Goal: Transaction & Acquisition: Register for event/course

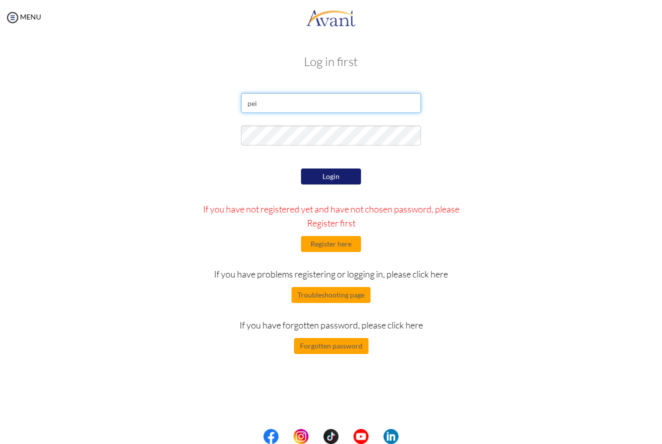
type input "pei"
click at [295, 274] on p "If you have problems registering or logging in, please click here" at bounding box center [330, 274] width 277 height 14
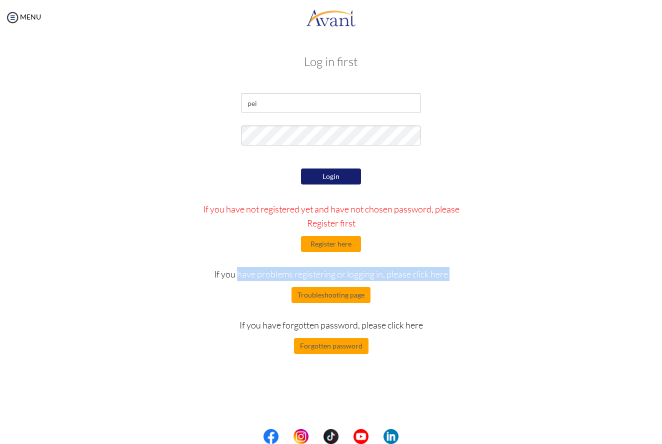
click at [295, 274] on p "If you have problems registering or logging in, please click here" at bounding box center [330, 274] width 277 height 14
click at [315, 302] on button "Troubleshooting page" at bounding box center [330, 295] width 79 height 16
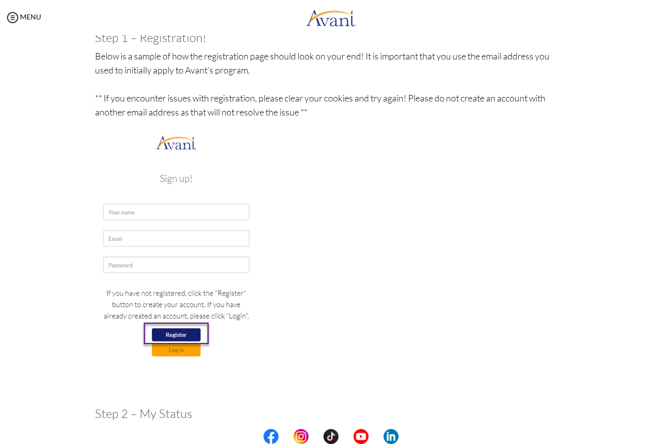
scroll to position [108, 0]
click at [204, 98] on p "Below is a sample of how the registration page should look on your end! It is i…" at bounding box center [331, 223] width 472 height 348
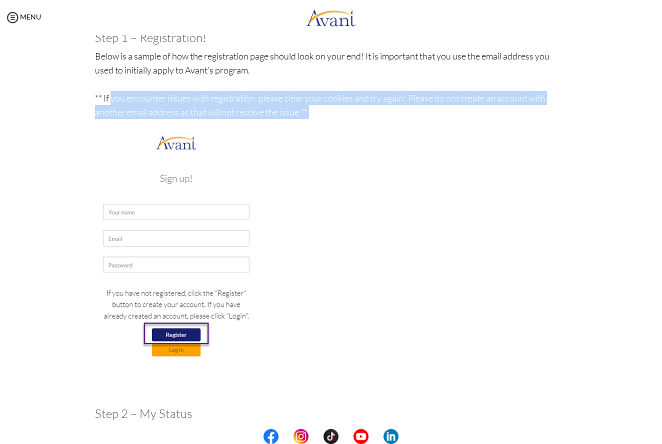
click at [204, 98] on p "Below is a sample of how the registration page should look on your end! It is i…" at bounding box center [331, 223] width 472 height 348
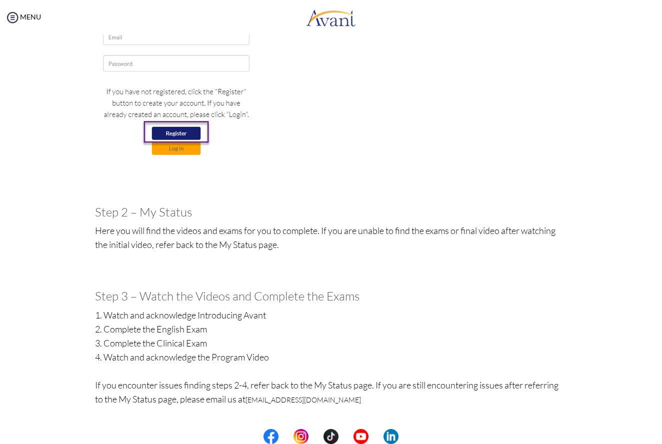
scroll to position [319, 0]
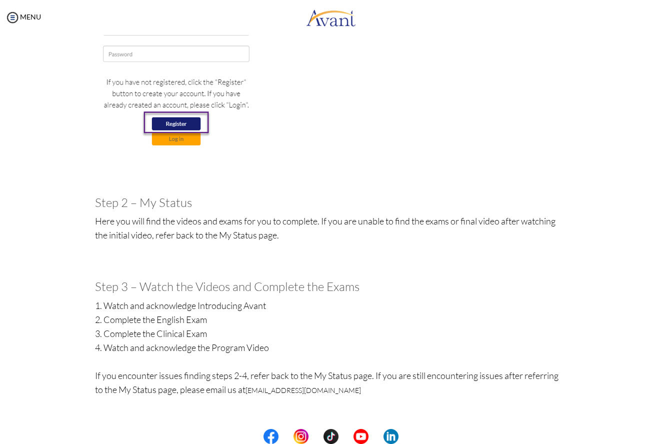
click at [170, 202] on h3 "Step 2 – My Status" at bounding box center [331, 202] width 472 height 13
drag, startPoint x: 140, startPoint y: 201, endPoint x: 194, endPoint y: 202, distance: 53.5
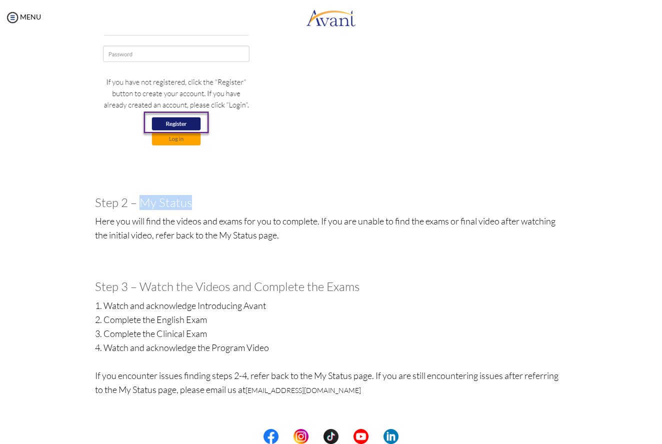
click at [194, 202] on h3 "Step 2 – My Status" at bounding box center [331, 202] width 472 height 13
click at [168, 221] on p "Here you will find the videos and exams for you to complete. If you are unable …" at bounding box center [331, 242] width 472 height 56
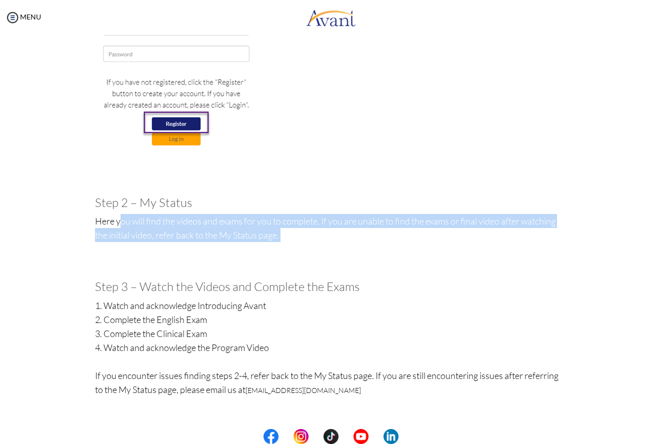
click at [168, 221] on p "Here you will find the videos and exams for you to complete. If you are unable …" at bounding box center [331, 242] width 472 height 56
click at [182, 241] on p "Here you will find the videos and exams for you to complete. If you are unable …" at bounding box center [331, 242] width 472 height 56
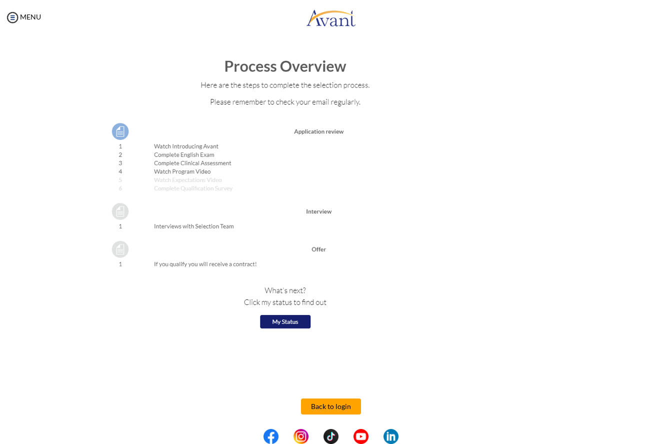
scroll to position [1008, 0]
click at [308, 406] on button "Back to login" at bounding box center [331, 407] width 60 height 16
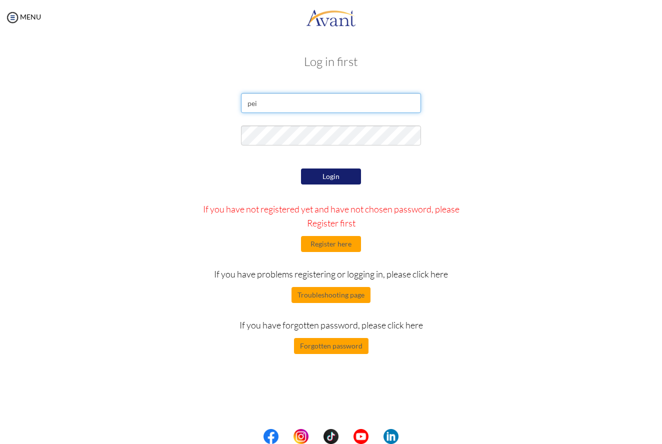
click at [321, 100] on input "pei" at bounding box center [331, 103] width 180 height 20
click at [334, 249] on button "Register here" at bounding box center [331, 244] width 60 height 16
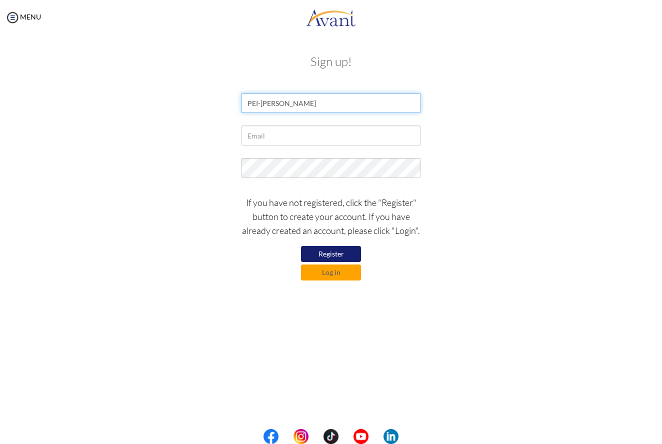
type input "PEI-HUA WU"
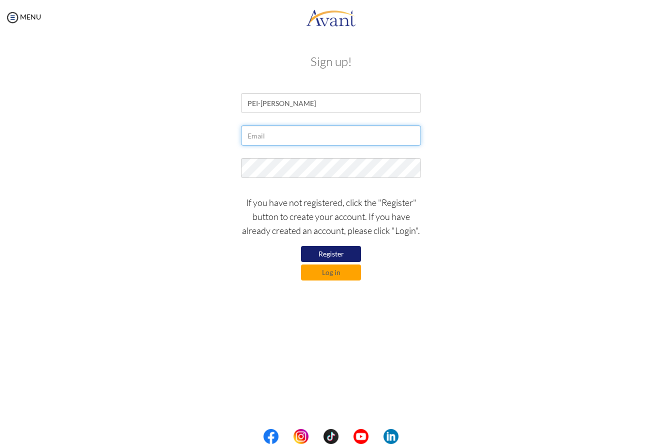
type input "jessie12080@gmail.com"
click at [331, 253] on button "Register" at bounding box center [331, 254] width 60 height 16
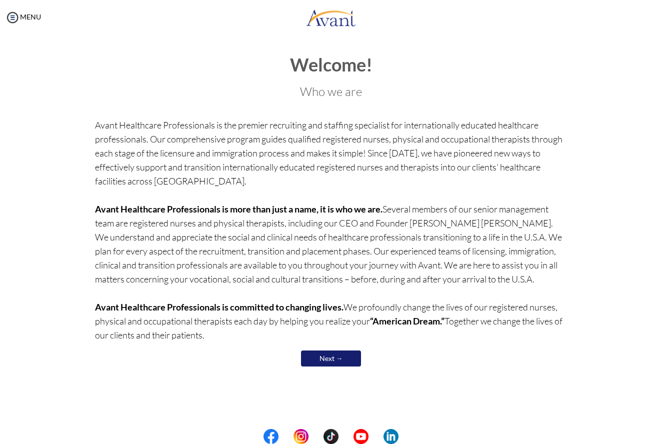
click at [332, 353] on link "Next →" at bounding box center [331, 358] width 60 height 16
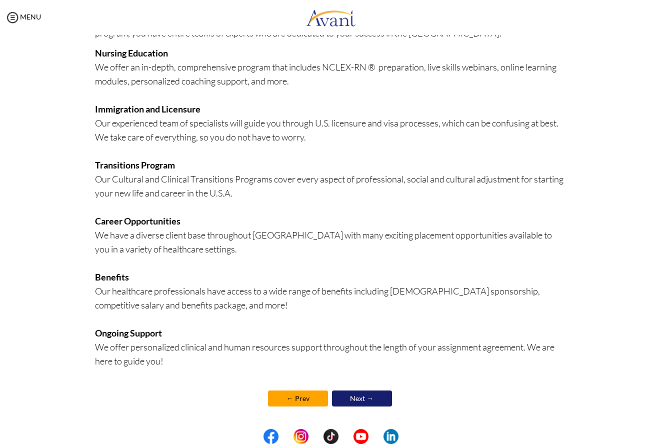
scroll to position [118, 0]
click at [357, 399] on link "Next →" at bounding box center [362, 398] width 60 height 16
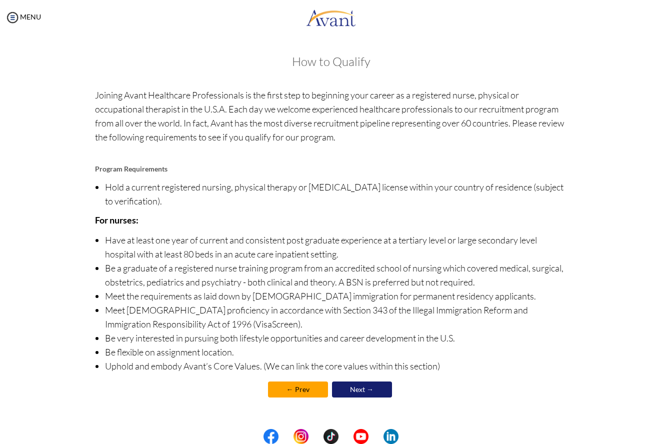
click at [30, 11] on div "MENU" at bounding box center [20, 222] width 41 height 444
click at [30, 13] on link "MENU" at bounding box center [23, 16] width 36 height 8
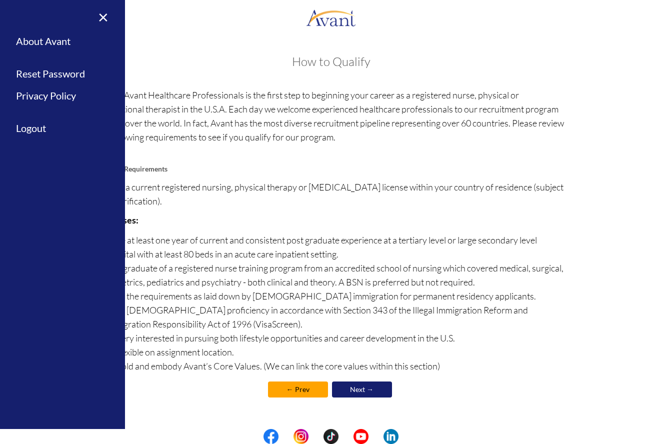
click at [350, 389] on link "Next →" at bounding box center [362, 389] width 60 height 16
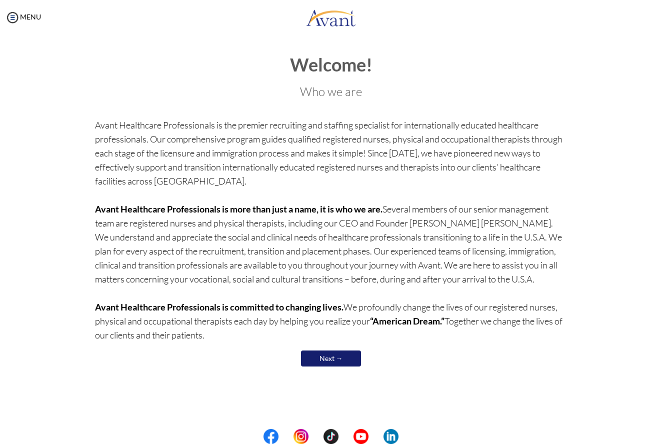
click at [355, 215] on p "Avant Healthcare Professionals is the premier recruiting and staffing specialis…" at bounding box center [331, 230] width 472 height 224
click at [355, 209] on b "Avant Healthcare Professionals is more than just a name, it is who we are." at bounding box center [238, 208] width 287 height 11
click at [337, 359] on link "Next →" at bounding box center [331, 358] width 60 height 16
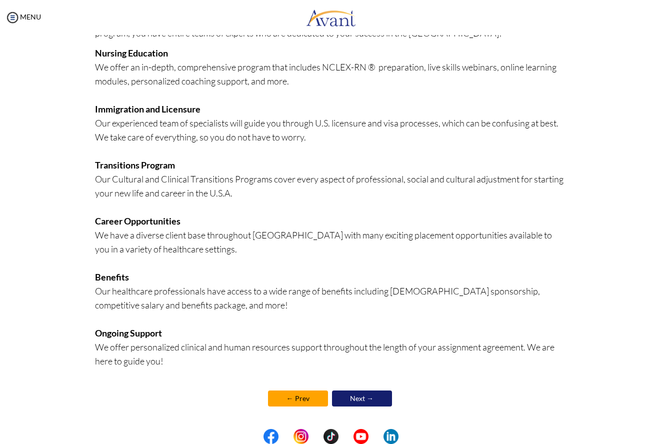
scroll to position [118, 0]
click at [360, 391] on link "Next →" at bounding box center [362, 398] width 60 height 16
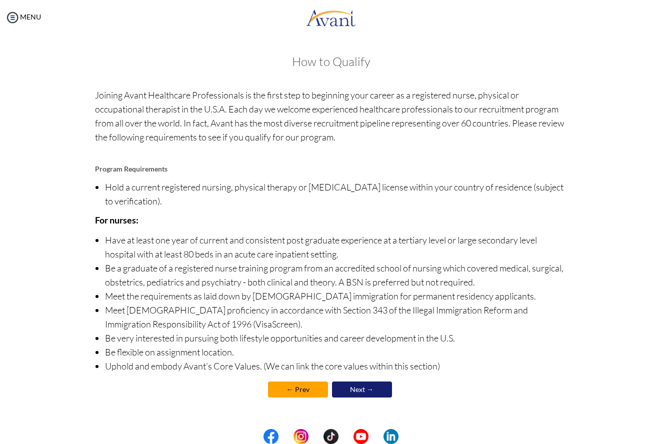
click at [360, 391] on link "Next →" at bounding box center [362, 389] width 60 height 16
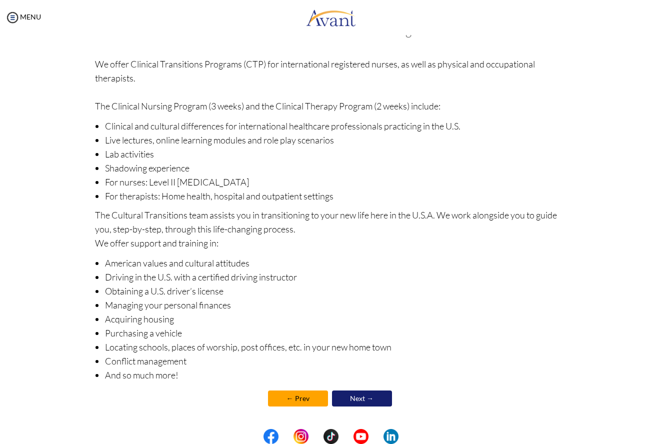
scroll to position [31, 0]
click at [360, 390] on link "Next →" at bounding box center [362, 398] width 60 height 16
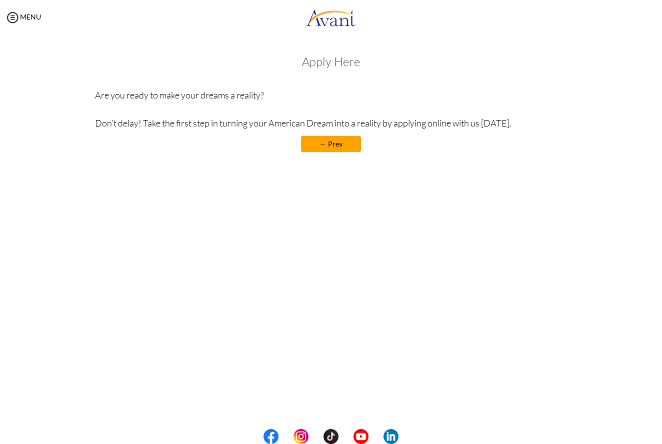
scroll to position [0, 0]
click at [28, 16] on link "MENU" at bounding box center [23, 16] width 36 height 8
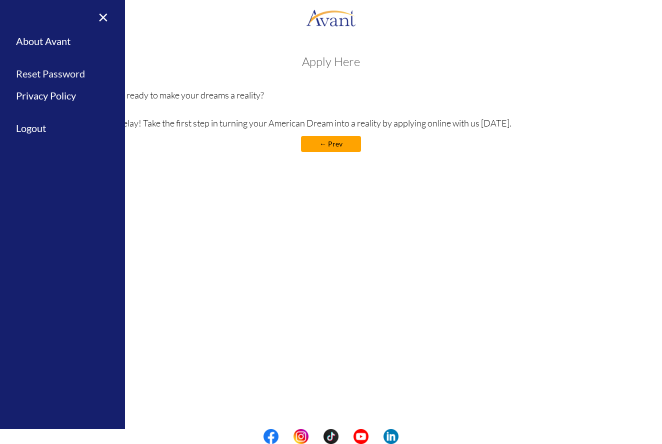
click at [53, 72] on link "Reset Password" at bounding box center [62, 73] width 125 height 22
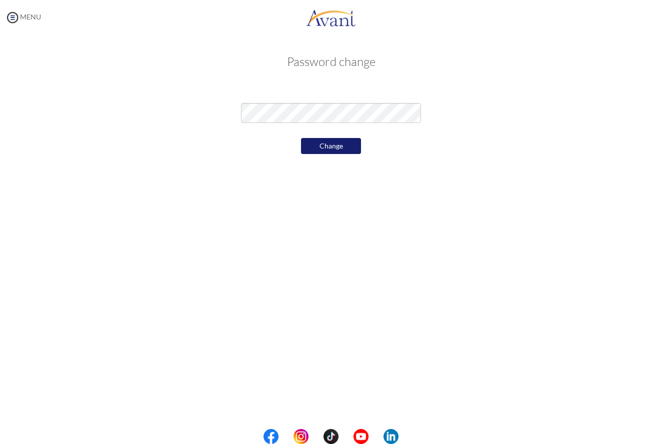
click at [27, 17] on link "MENU" at bounding box center [23, 16] width 36 height 8
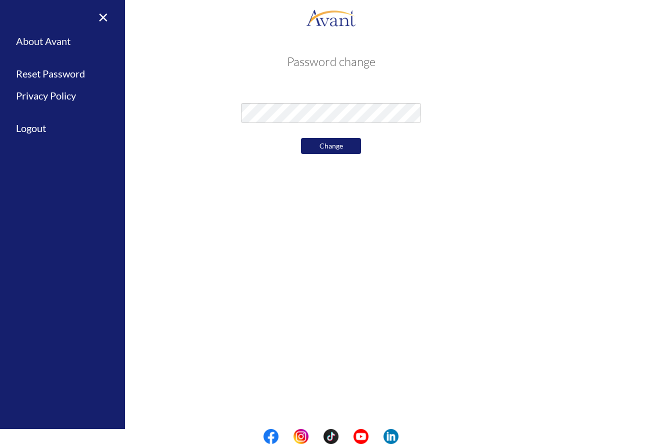
click at [32, 35] on link "About Avant" at bounding box center [62, 41] width 125 height 22
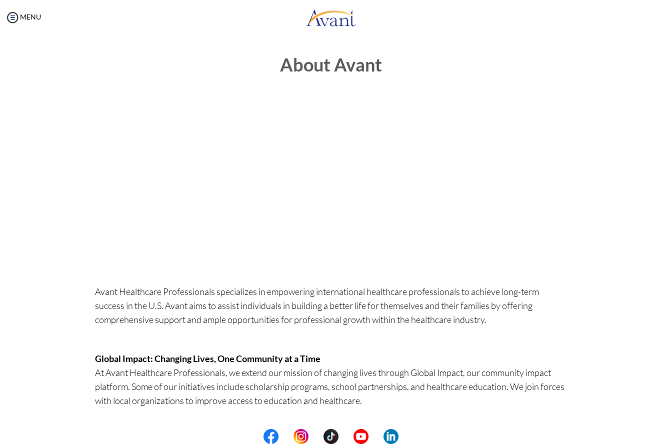
click at [316, 19] on img at bounding box center [331, 17] width 50 height 30
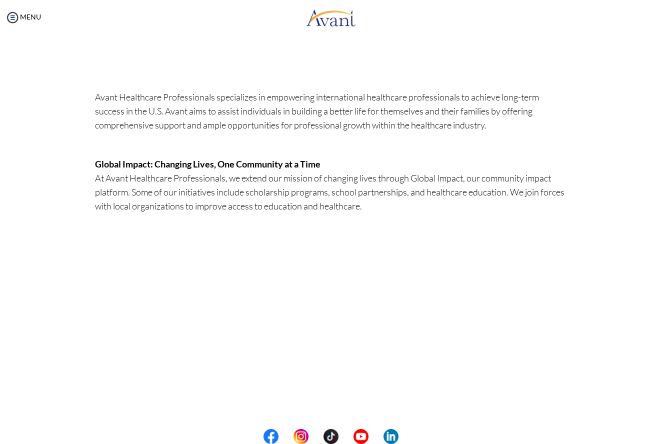
scroll to position [194, 0]
click at [38, 23] on div "MENU" at bounding box center [20, 222] width 41 height 444
click at [33, 14] on link "MENU" at bounding box center [23, 16] width 36 height 8
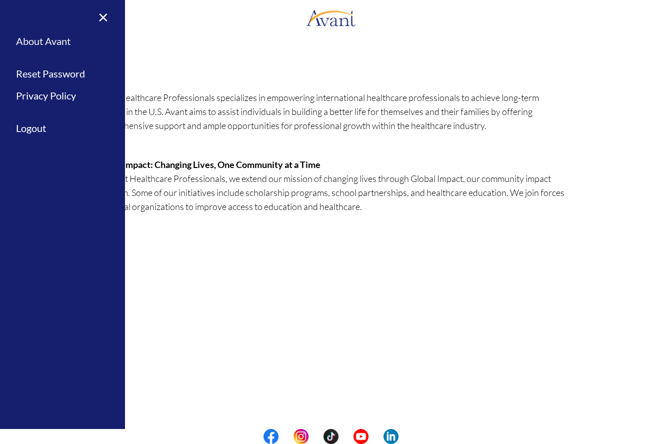
click at [46, 44] on link "About Avant" at bounding box center [62, 41] width 125 height 22
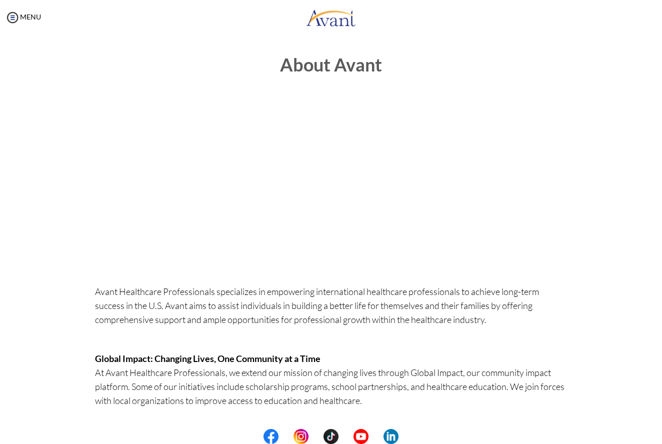
scroll to position [0, 0]
